Goal: Use online tool/utility: Utilize a website feature to perform a specific function

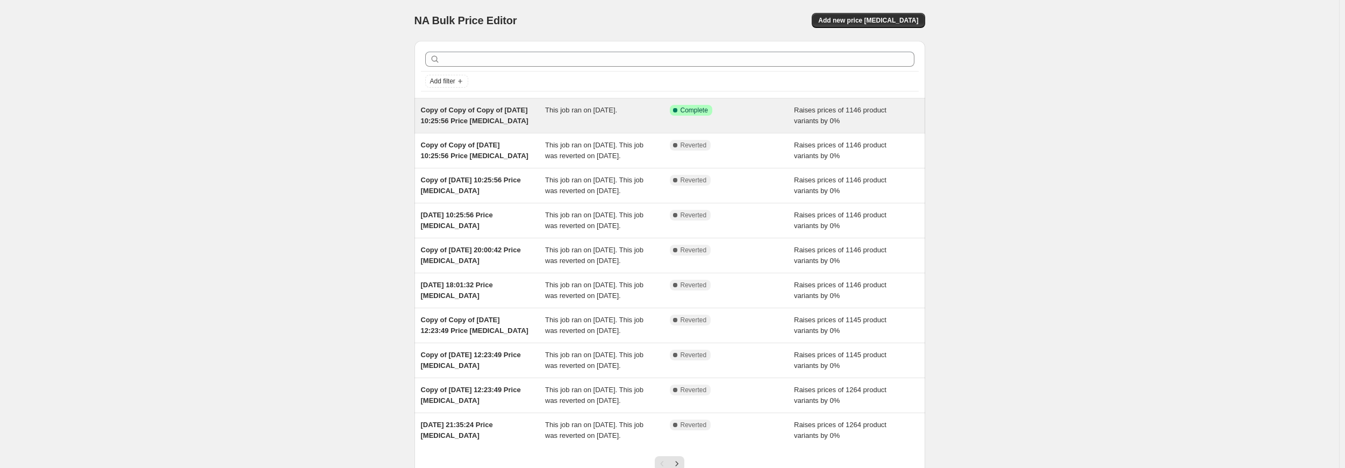
click at [647, 106] on div "This job ran on [DATE]." at bounding box center [607, 116] width 125 height 22
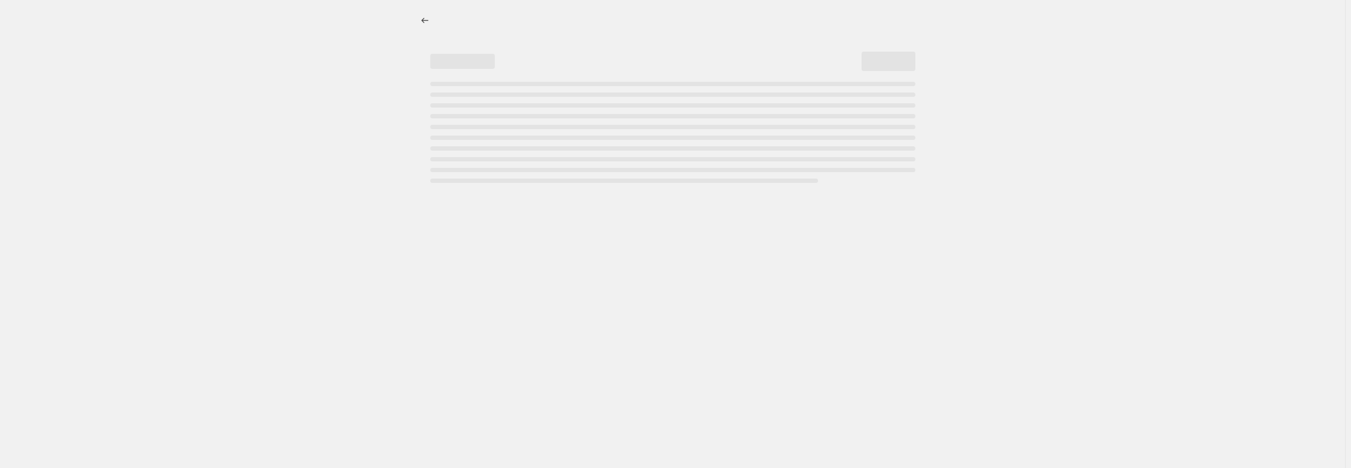
select select "percentage"
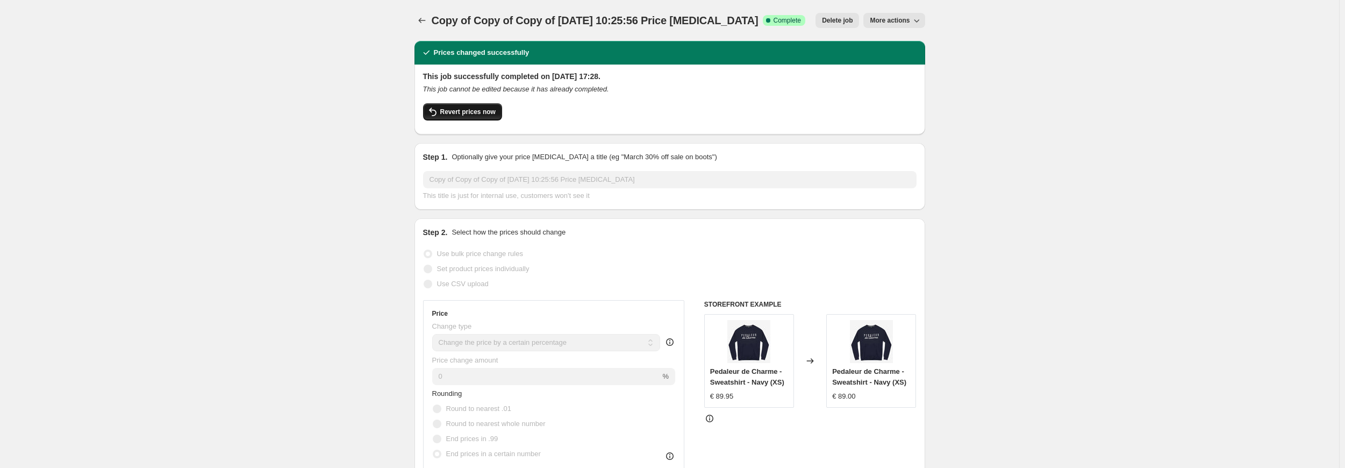
click at [452, 109] on span "Revert prices now" at bounding box center [467, 112] width 55 height 9
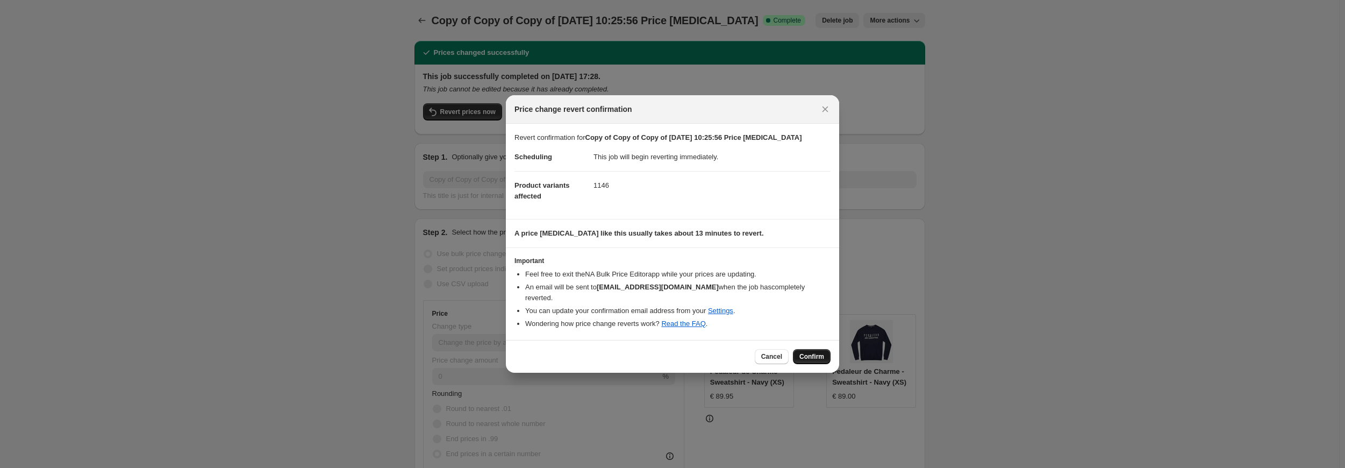
click at [808, 352] on span "Confirm" at bounding box center [812, 356] width 25 height 9
